Goal: Information Seeking & Learning: Compare options

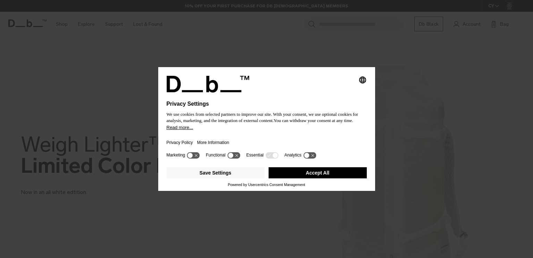
drag, startPoint x: 284, startPoint y: 172, endPoint x: 268, endPoint y: 172, distance: 16.0
click at [284, 172] on button "Accept All" at bounding box center [318, 172] width 98 height 11
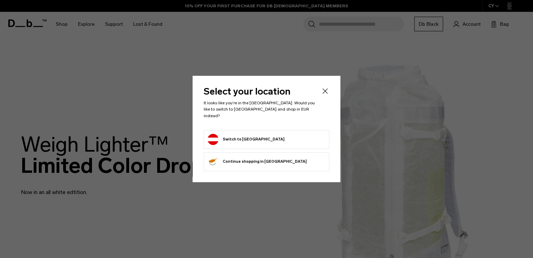
click at [248, 134] on button "Switch to Austria" at bounding box center [246, 139] width 77 height 11
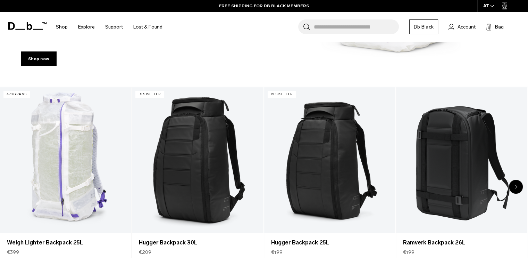
scroll to position [243, 0]
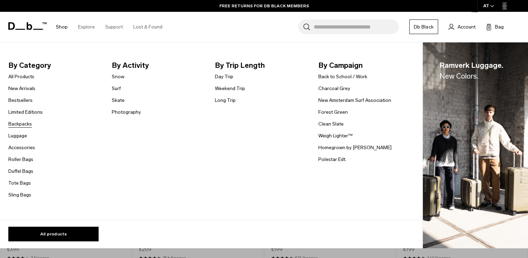
click at [23, 124] on link "Backpacks" at bounding box center [20, 123] width 24 height 7
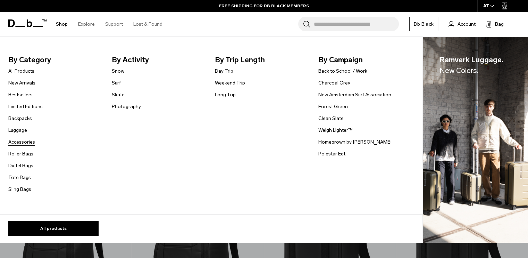
click at [29, 140] on link "Accessories" at bounding box center [21, 141] width 27 height 7
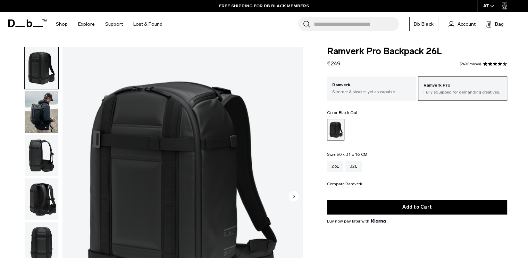
click at [36, 106] on img "button" at bounding box center [42, 112] width 34 height 42
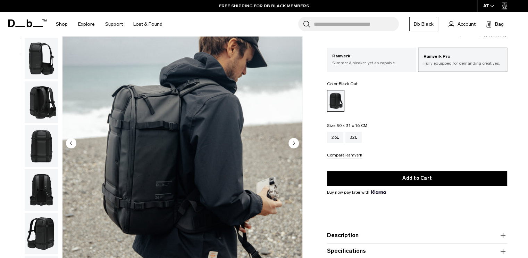
scroll to position [69, 0]
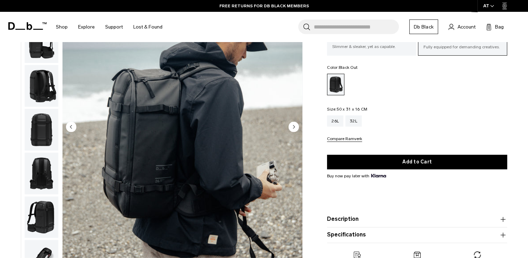
click at [291, 123] on circle "Next slide" at bounding box center [294, 126] width 10 height 10
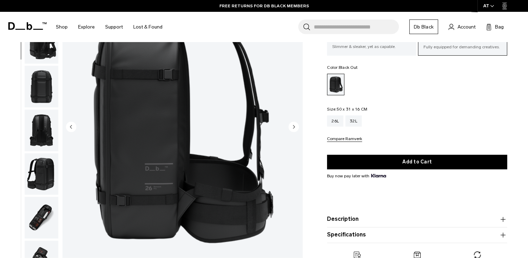
scroll to position [88, 0]
click at [291, 123] on circle "Next slide" at bounding box center [294, 126] width 10 height 10
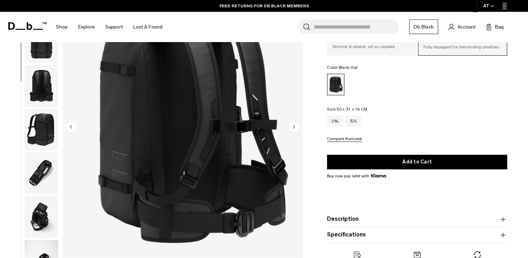
click at [291, 123] on circle "Next slide" at bounding box center [294, 126] width 10 height 10
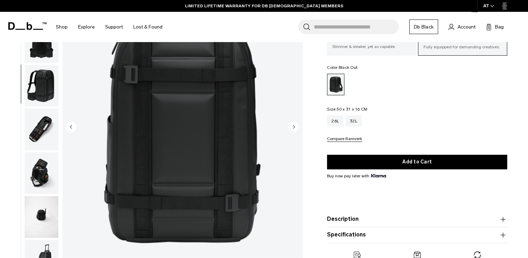
click at [291, 123] on circle "Next slide" at bounding box center [294, 126] width 10 height 10
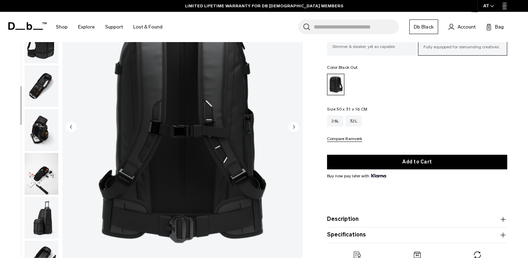
click at [291, 123] on circle "Next slide" at bounding box center [294, 126] width 10 height 10
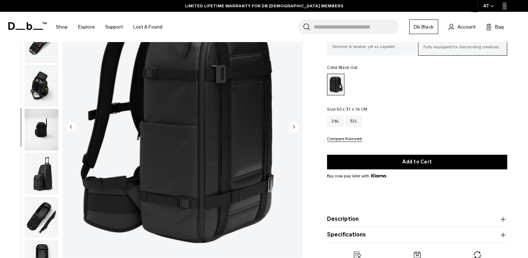
click at [291, 123] on circle "Next slide" at bounding box center [294, 126] width 10 height 10
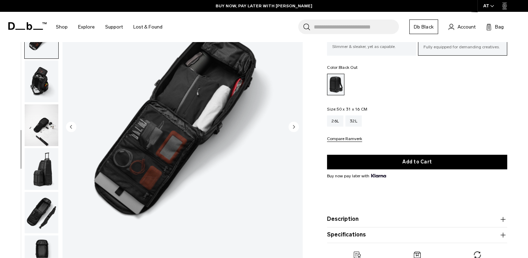
click at [291, 123] on circle "Next slide" at bounding box center [294, 126] width 10 height 10
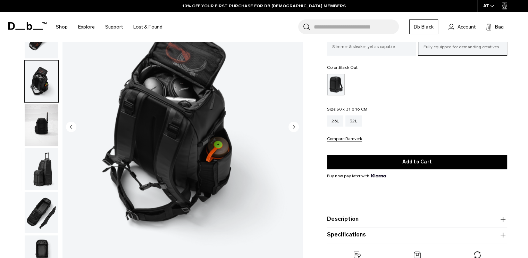
click at [292, 124] on circle "Next slide" at bounding box center [294, 126] width 10 height 10
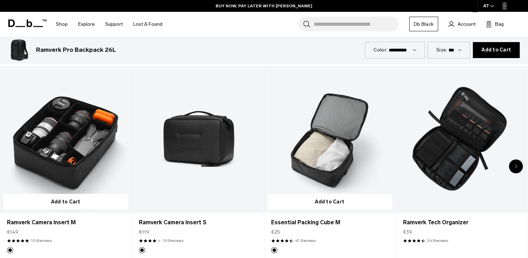
scroll to position [1181, 0]
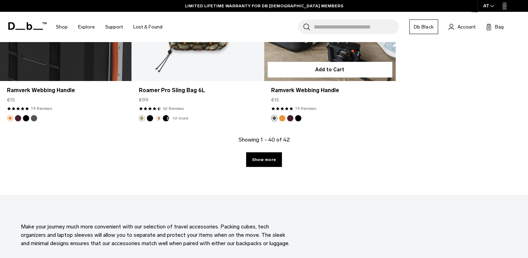
scroll to position [2257, 0]
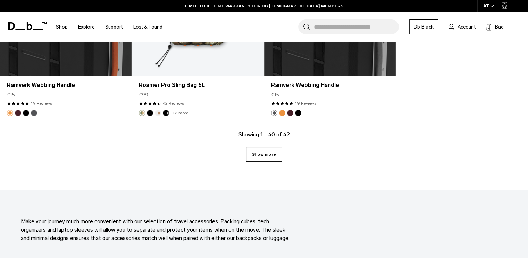
click at [276, 152] on link "Show more" at bounding box center [264, 154] width 36 height 15
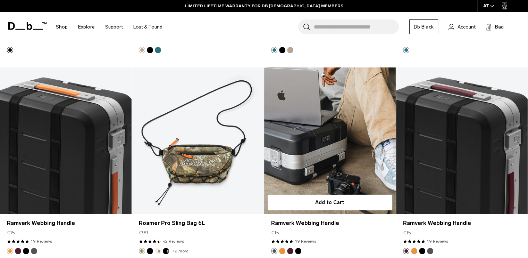
scroll to position [2118, 0]
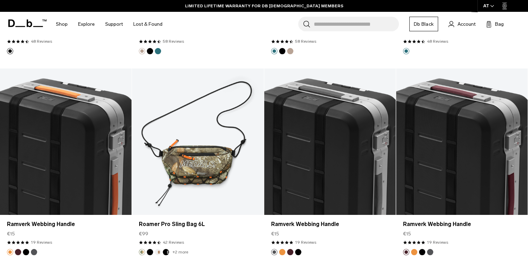
click at [336, 21] on input "Search for Bags, Luggage..." at bounding box center [356, 24] width 85 height 15
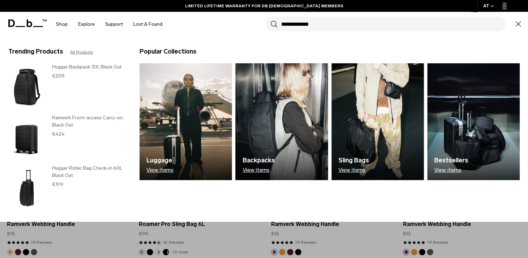
type input "**********"
click at [271, 20] on button "Search" at bounding box center [274, 24] width 7 height 8
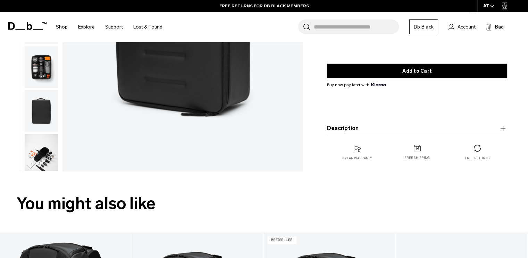
scroll to position [104, 0]
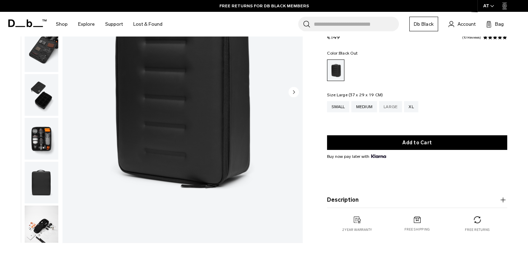
click at [398, 105] on div "Large" at bounding box center [390, 106] width 23 height 11
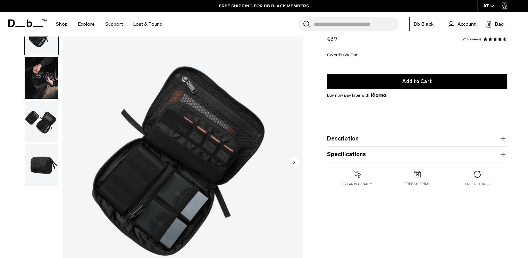
scroll to position [35, 0]
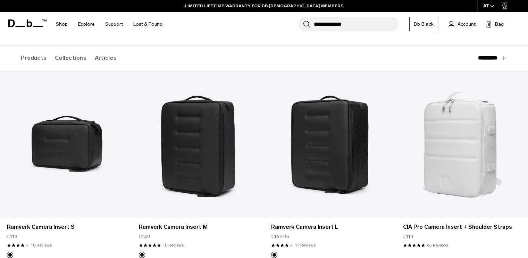
scroll to position [69, 0]
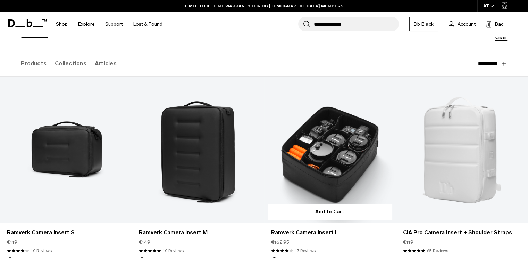
click at [332, 140] on link "Ramverk Camera Insert L" at bounding box center [330, 150] width 132 height 146
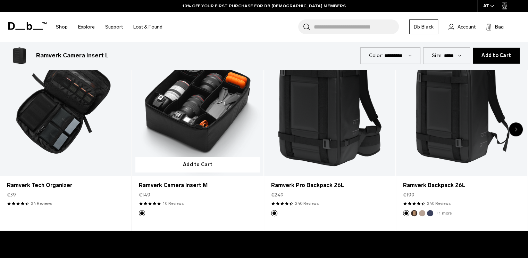
scroll to position [382, 0]
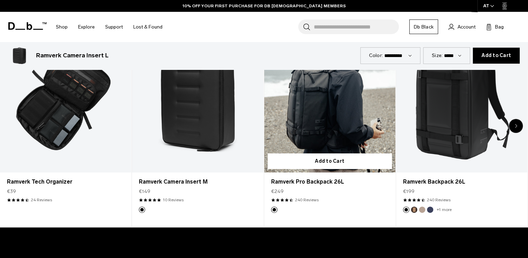
click at [324, 123] on link "Ramverk Pro Backpack 26L" at bounding box center [329, 99] width 131 height 146
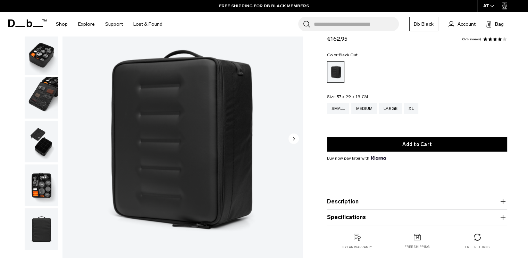
scroll to position [69, 0]
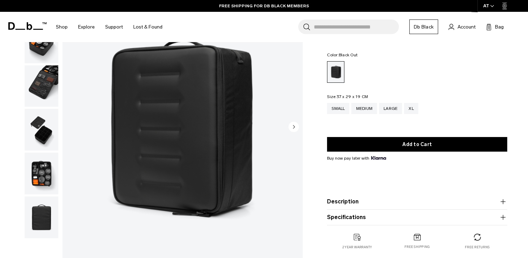
click at [501, 200] on icon "button" at bounding box center [503, 201] width 8 height 8
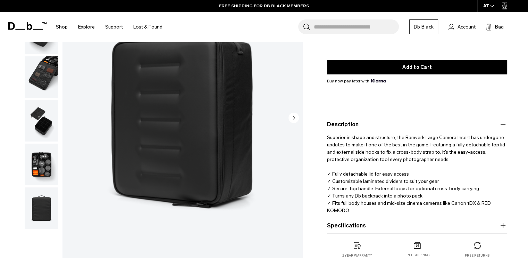
scroll to position [104, 0]
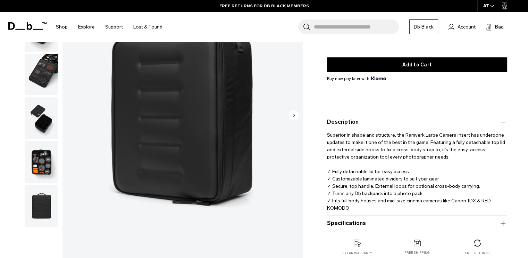
click at [501, 220] on icon "button" at bounding box center [503, 223] width 8 height 8
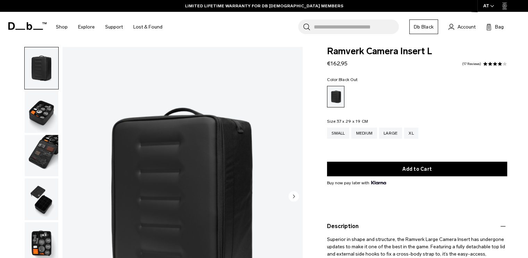
scroll to position [0, 0]
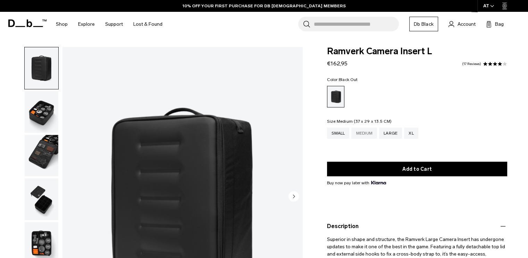
click at [369, 137] on div "Medium" at bounding box center [364, 132] width 26 height 11
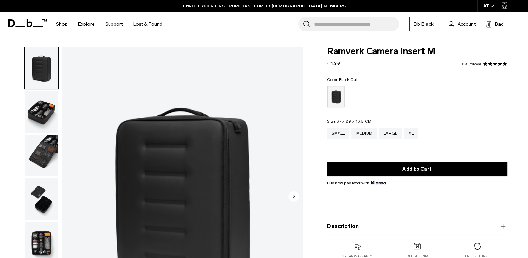
click at [41, 109] on img "button" at bounding box center [42, 112] width 34 height 42
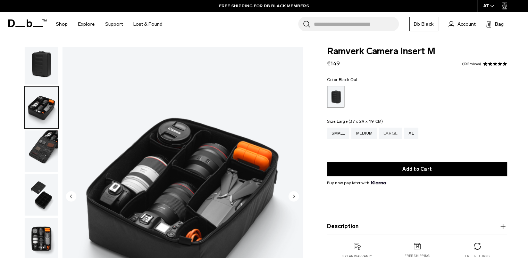
click at [390, 132] on div "Large" at bounding box center [390, 132] width 23 height 11
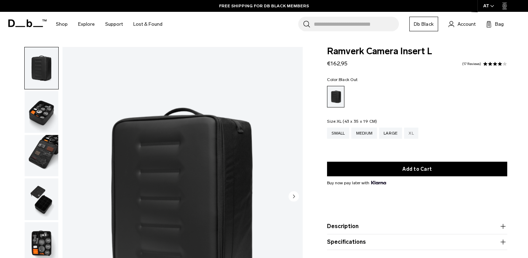
click at [416, 131] on div "XL" at bounding box center [411, 132] width 14 height 11
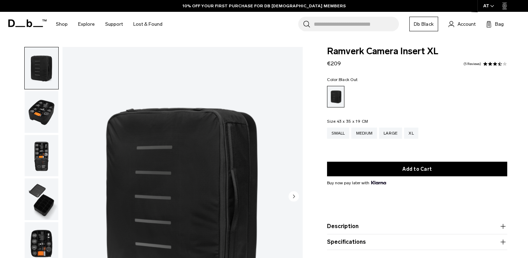
click at [501, 226] on icon "button" at bounding box center [503, 226] width 8 height 8
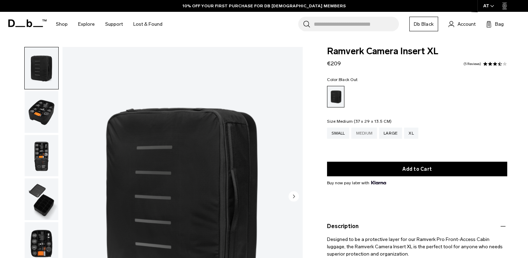
click at [372, 132] on div "Medium" at bounding box center [364, 132] width 26 height 11
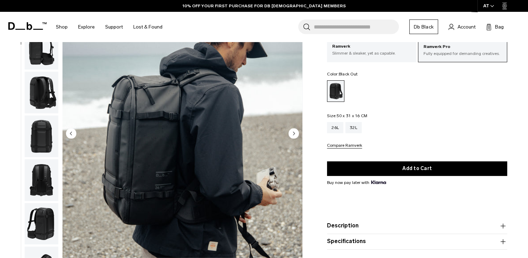
scroll to position [69, 0]
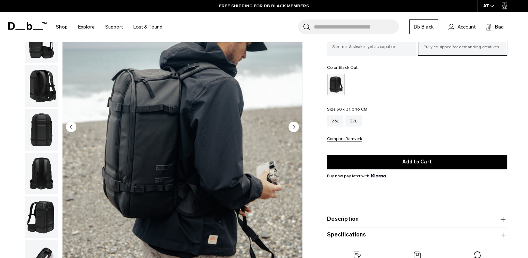
click at [42, 178] on img "button" at bounding box center [42, 173] width 34 height 42
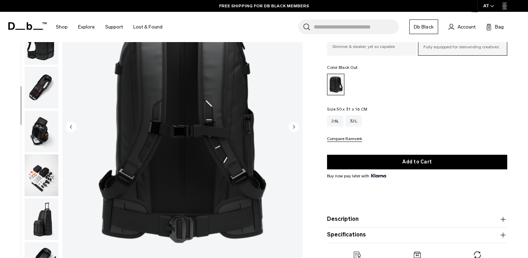
scroll to position [218, 0]
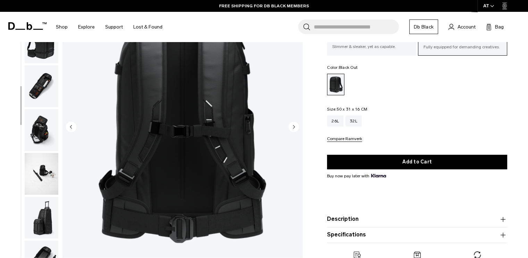
click at [40, 122] on img "button" at bounding box center [42, 130] width 34 height 42
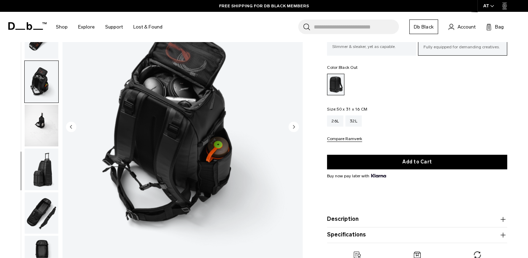
scroll to position [267, 0]
click at [43, 127] on img "button" at bounding box center [42, 125] width 34 height 42
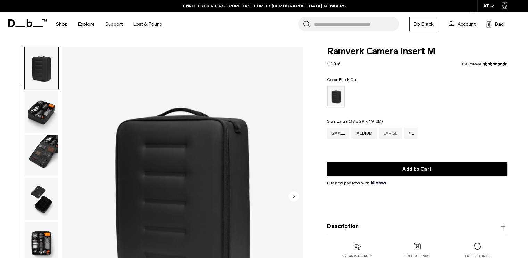
click at [395, 132] on div "Large" at bounding box center [390, 132] width 23 height 11
